Goal: Task Accomplishment & Management: Use online tool/utility

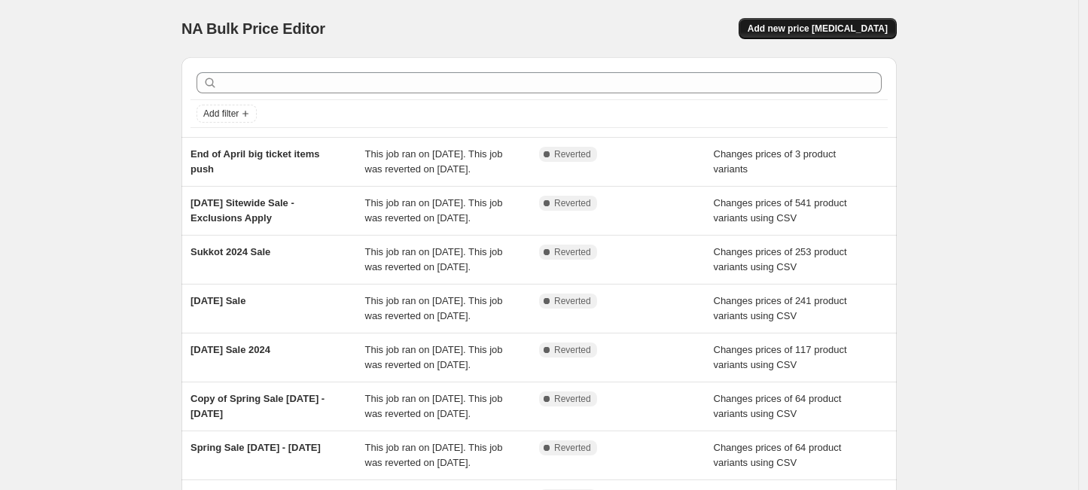
click at [850, 32] on span "Add new price [MEDICAL_DATA]" at bounding box center [818, 29] width 140 height 12
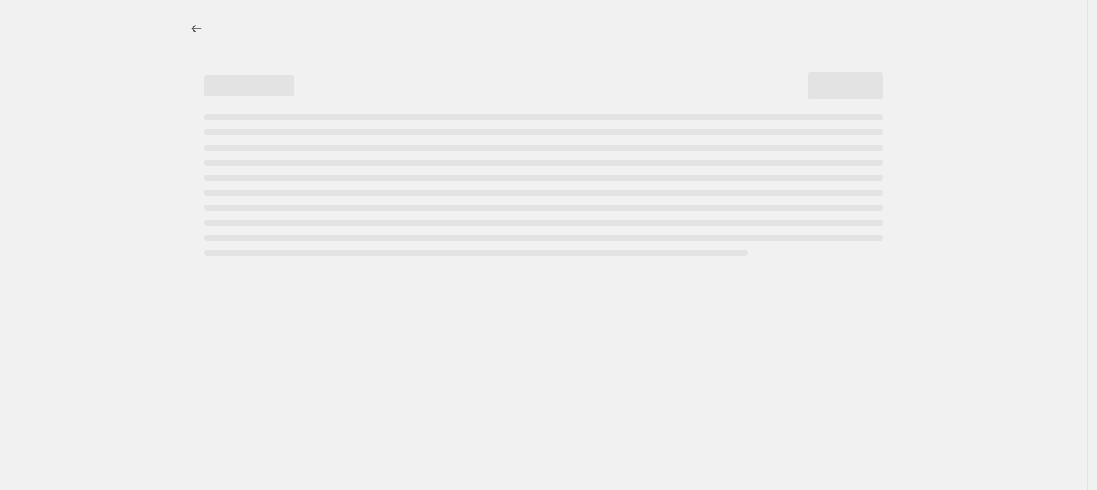
select select "percentage"
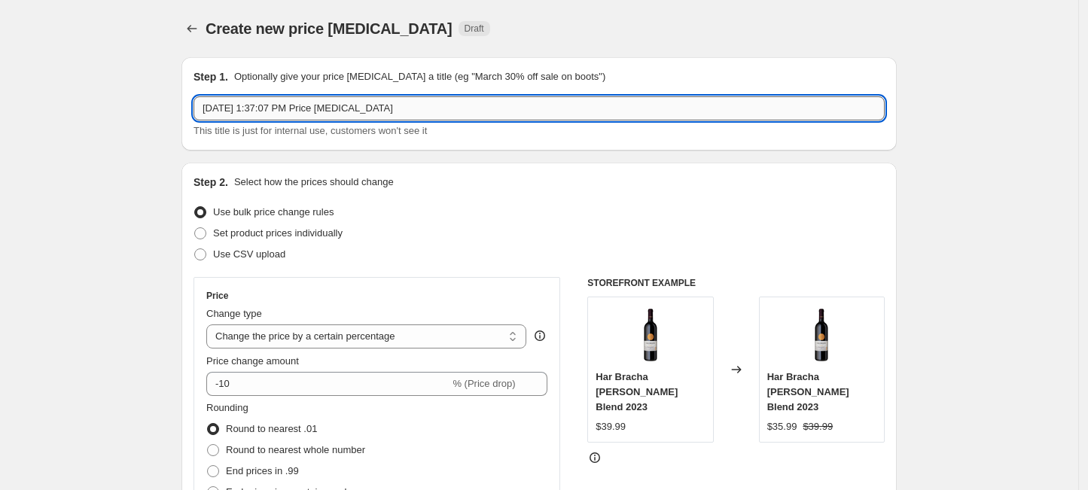
click at [586, 110] on input "[DATE] 1:37:07 PM Price [MEDICAL_DATA]" at bounding box center [539, 108] width 691 height 24
type input "Rosh Hashanah 2025"
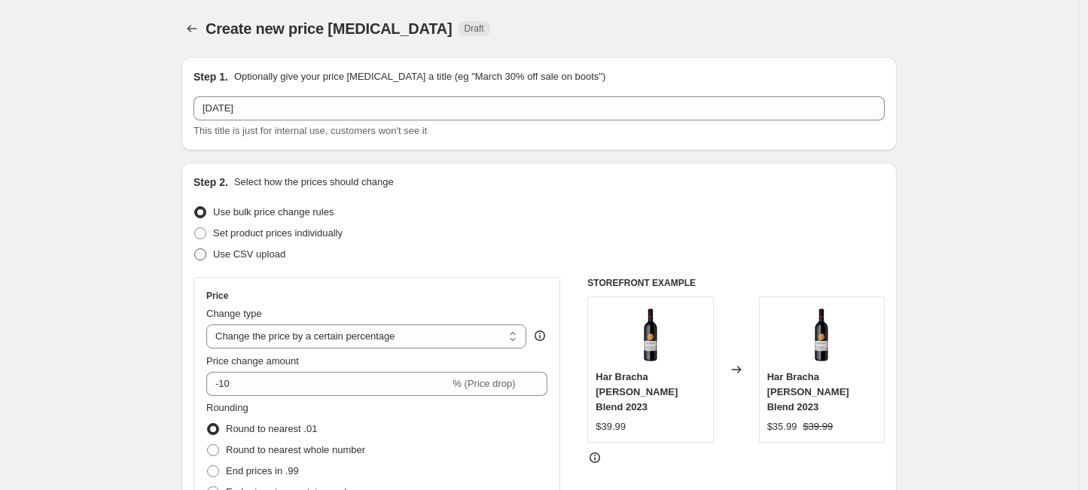
click at [258, 258] on span "Use CSV upload" at bounding box center [249, 254] width 72 height 11
click at [195, 249] on input "Use CSV upload" at bounding box center [194, 249] width 1 height 1
radio input "true"
